Goal: Task Accomplishment & Management: Complete application form

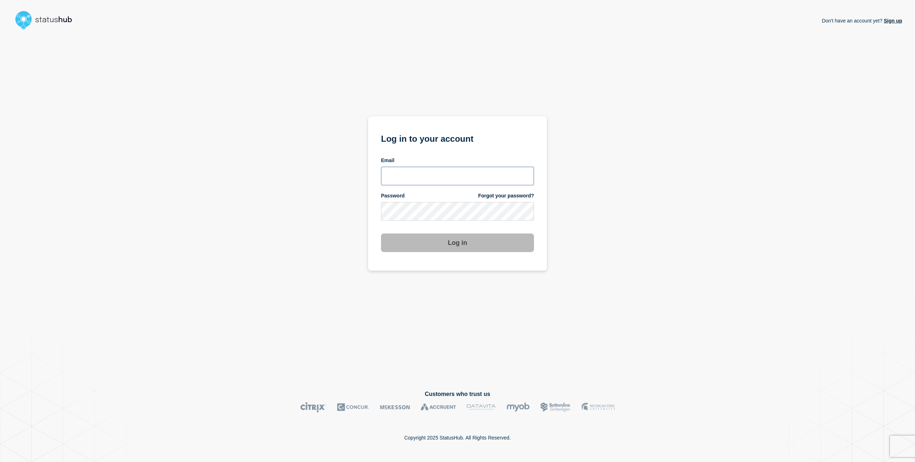
click at [444, 172] on input "email input" at bounding box center [457, 176] width 153 height 19
type input "[PERSON_NAME][EMAIL_ADDRESS][PERSON_NAME][DOMAIN_NAME]"
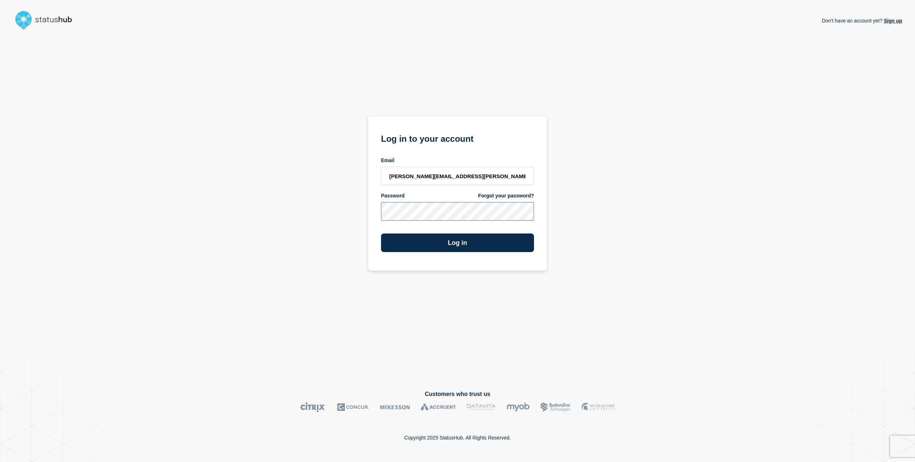
click at [381, 234] on button "Log in" at bounding box center [457, 243] width 153 height 19
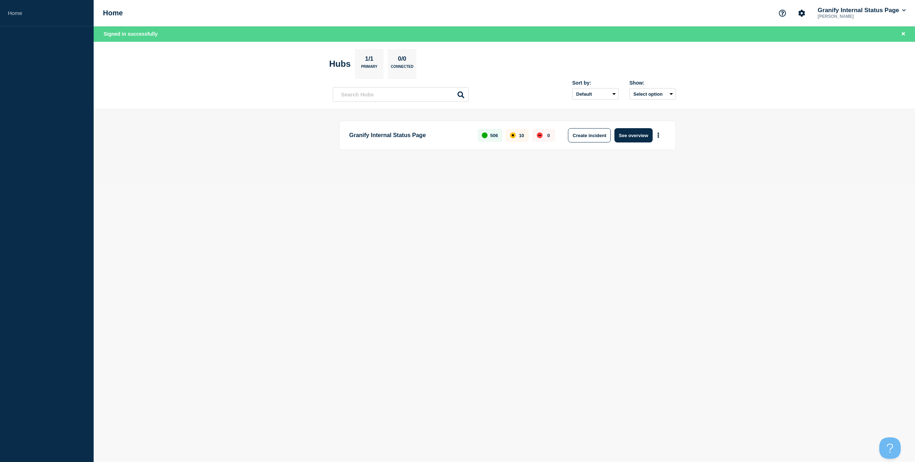
click at [327, 234] on body "Home Home Granify Internal Status Page Nicholas Reh Signed in successfully Hubs…" at bounding box center [457, 231] width 915 height 462
click at [507, 193] on body "Home Home Granify Internal Status Page Nicholas Reh Signed in successfully Hubs…" at bounding box center [457, 231] width 915 height 462
click at [585, 138] on button "Create incident" at bounding box center [589, 135] width 43 height 14
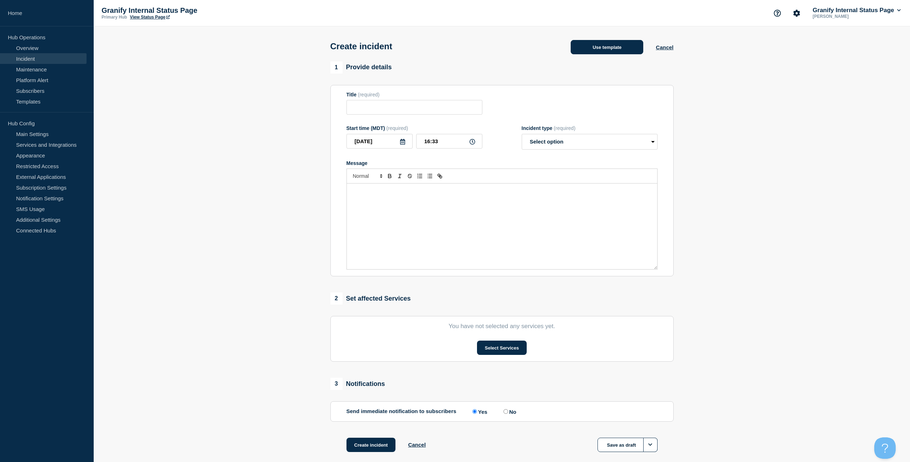
click at [626, 52] on button "Use template" at bounding box center [606, 47] width 73 height 14
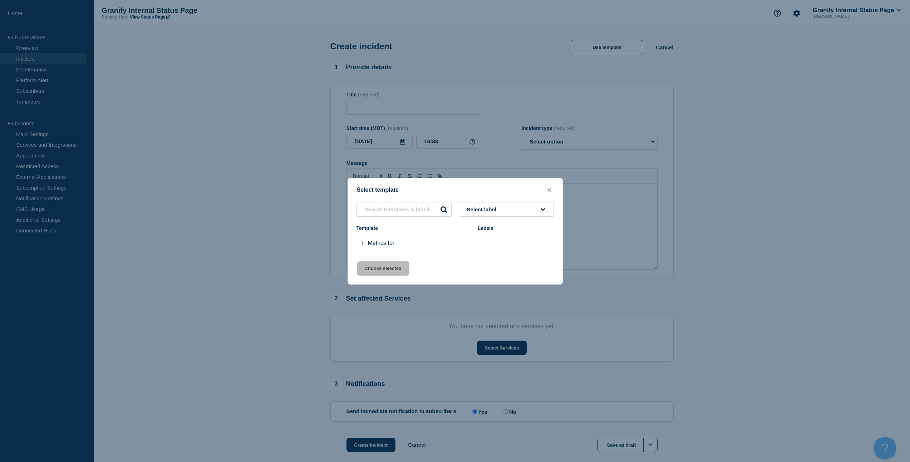
click at [360, 244] on input "Metrics for checkbox" at bounding box center [360, 243] width 5 height 5
checkbox input "true"
click at [366, 264] on button "Choose selected" at bounding box center [383, 269] width 53 height 14
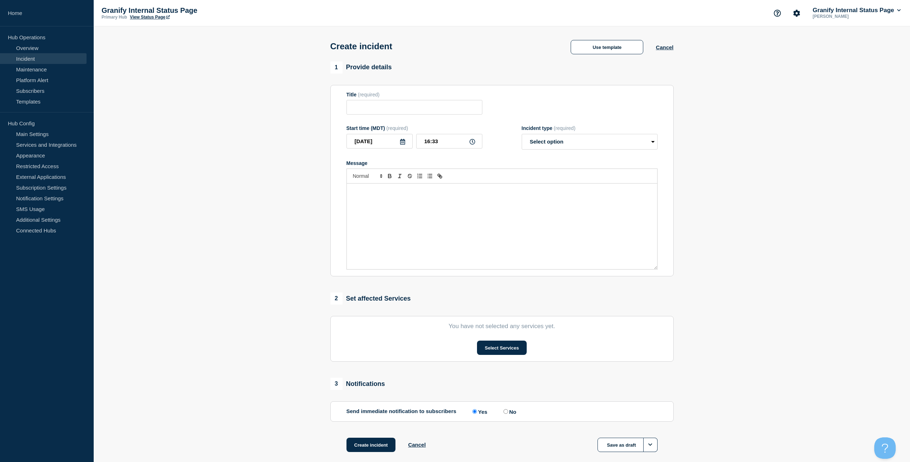
type input "Metrics for"
select select "monitoring"
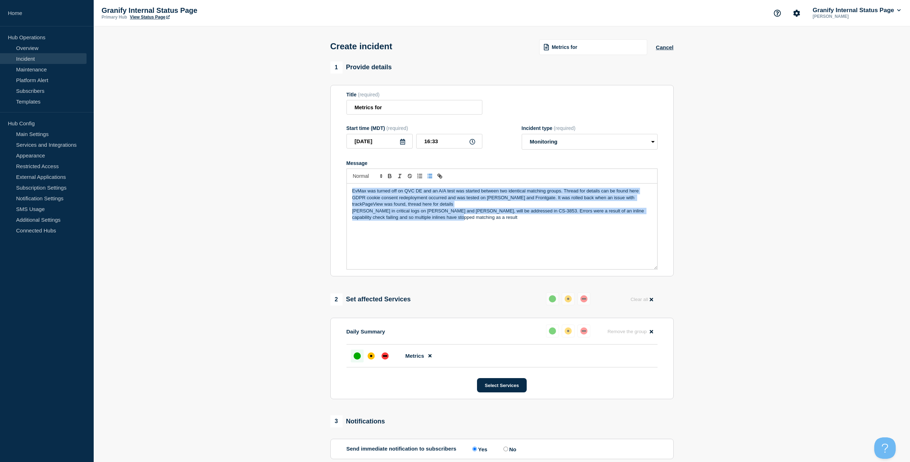
click at [425, 180] on button "Toggle bulleted list" at bounding box center [430, 176] width 10 height 9
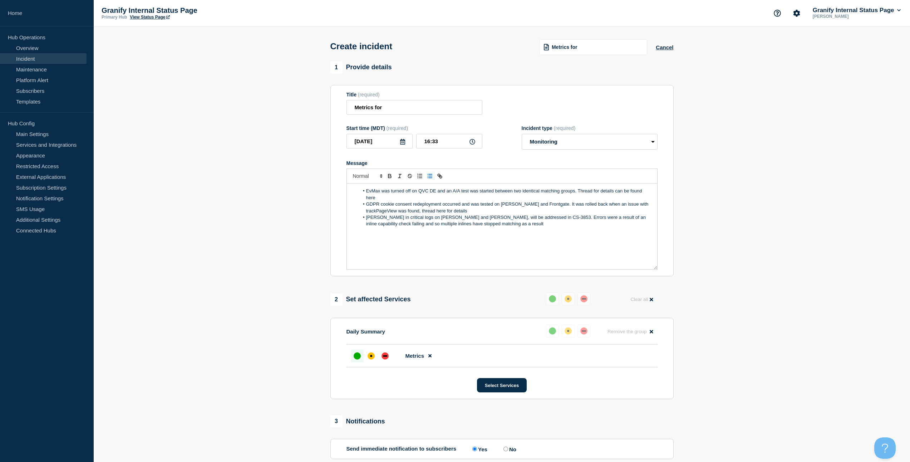
click at [444, 228] on li "Spike in critical logs on Janie and Jack, will be addressed in CS-3853. Errors …" at bounding box center [505, 220] width 293 height 13
click at [367, 201] on li "EvMax was turned off on QVC DE and an A/A test was started between two identica…" at bounding box center [505, 194] width 293 height 13
paste input "ttps://bazaarvoice.slack.com/archives/C06DX7BV8KW/p1756140257535749"
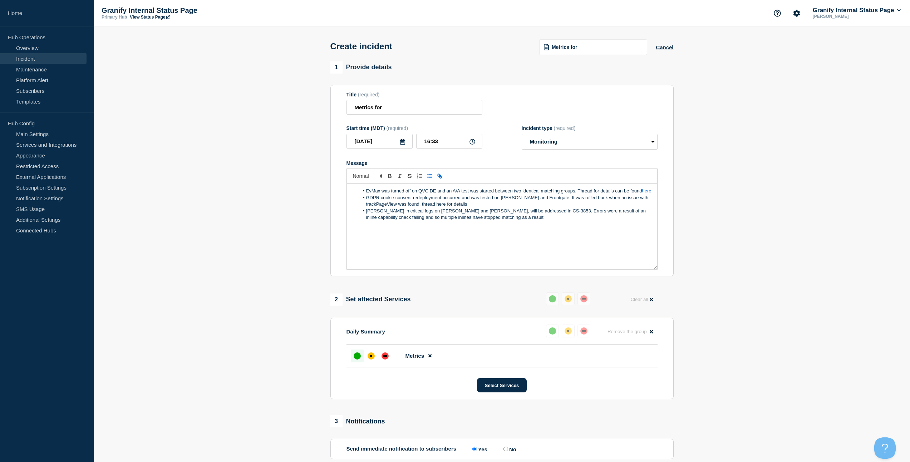
click at [441, 178] on icon "Toggle link" at bounding box center [440, 177] width 3 height 3
click at [504, 221] on li "Spike in critical logs on Janie and Jack, will be addressed in CS-3853. Errors …" at bounding box center [505, 214] width 293 height 13
click at [514, 221] on li "Spike in critical logs on Janie and Jack, will be addressed in CS-3853. Errors …" at bounding box center [505, 214] width 293 height 13
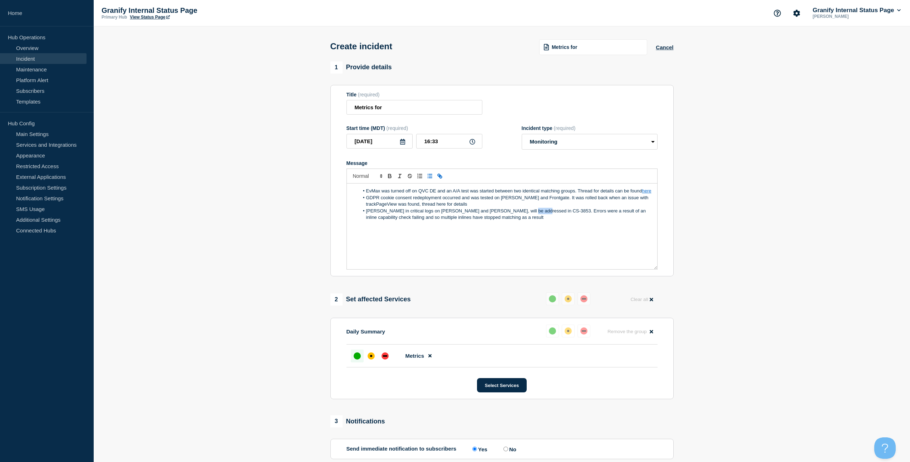
click at [442, 179] on icon "Toggle link" at bounding box center [439, 176] width 6 height 6
type input "Errors"
click at [516, 269] on div "EvMax was turned off on QVC DE and an A/A test was started between two identica…" at bounding box center [502, 227] width 310 height 86
click at [468, 242] on div "EvMax was turned off on QVC DE and an A/A test was started between two identica…" at bounding box center [502, 227] width 310 height 86
click at [491, 221] on li "Spike in critical logs on Janie and Jack, will be addressed in CS-3853. Errors …" at bounding box center [505, 214] width 293 height 13
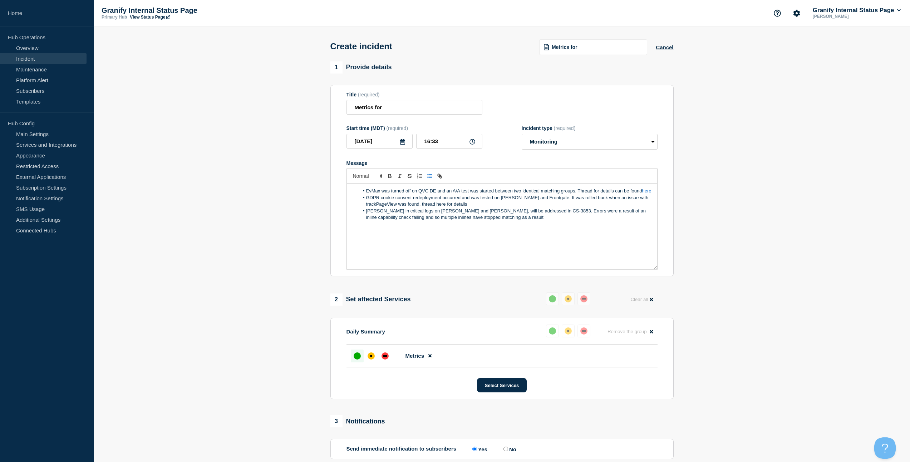
click at [470, 221] on li "Spike in critical logs on Janie and Jack, will be addressed in CS-3853. Errors …" at bounding box center [505, 214] width 293 height 13
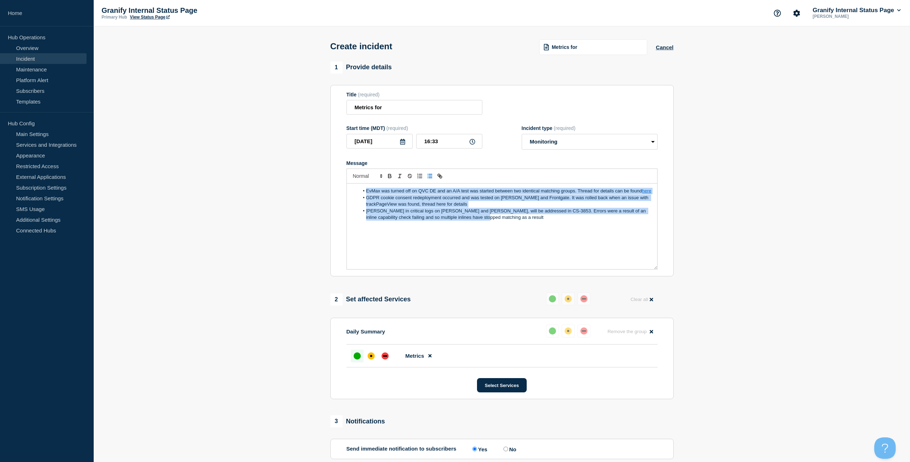
copy ol "EvMax was turned off on QVC DE and an A/A test was started between two identica…"
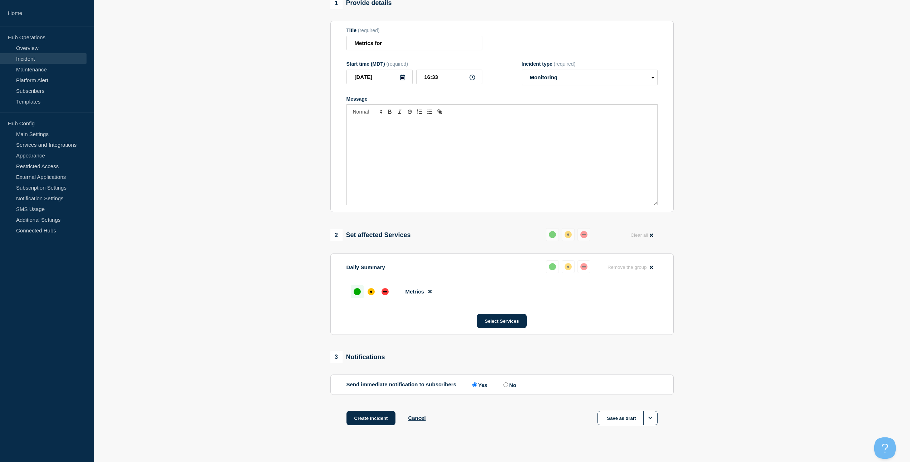
scroll to position [85, 0]
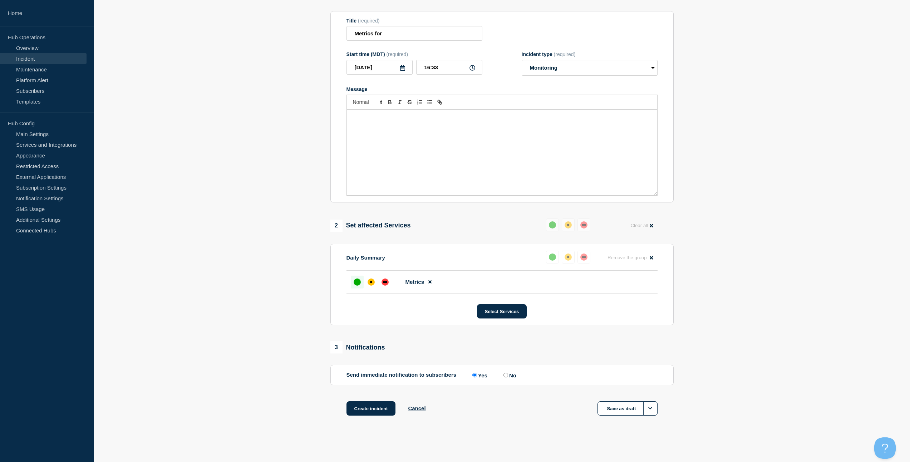
click at [404, 409] on div "Create incident Cancel" at bounding box center [385, 409] width 79 height 14
click at [418, 410] on button "Cancel" at bounding box center [417, 409] width 18 height 6
